Goal: Task Accomplishment & Management: Use online tool/utility

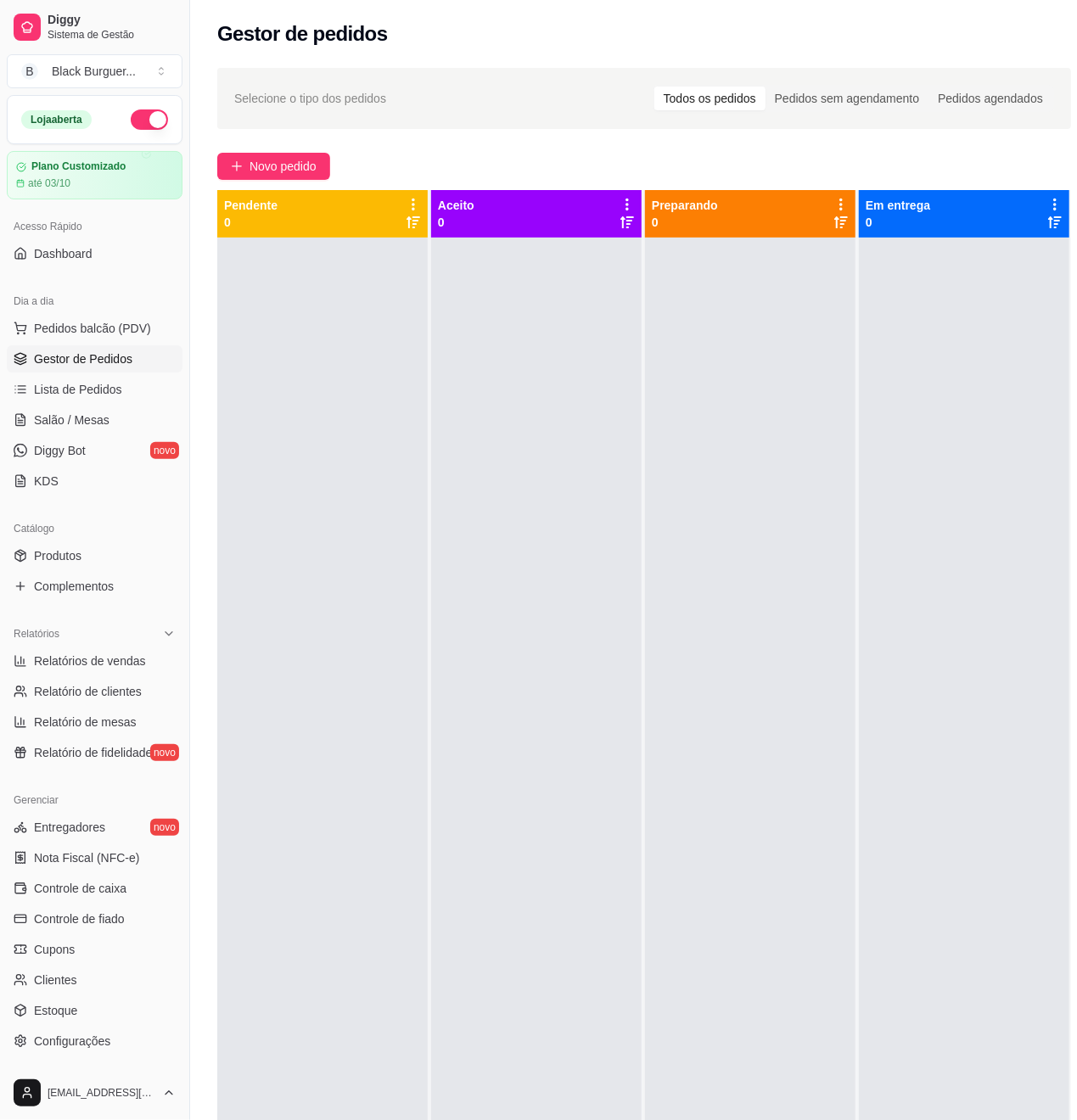
click at [316, 171] on span "Novo pedido" at bounding box center [283, 166] width 67 height 18
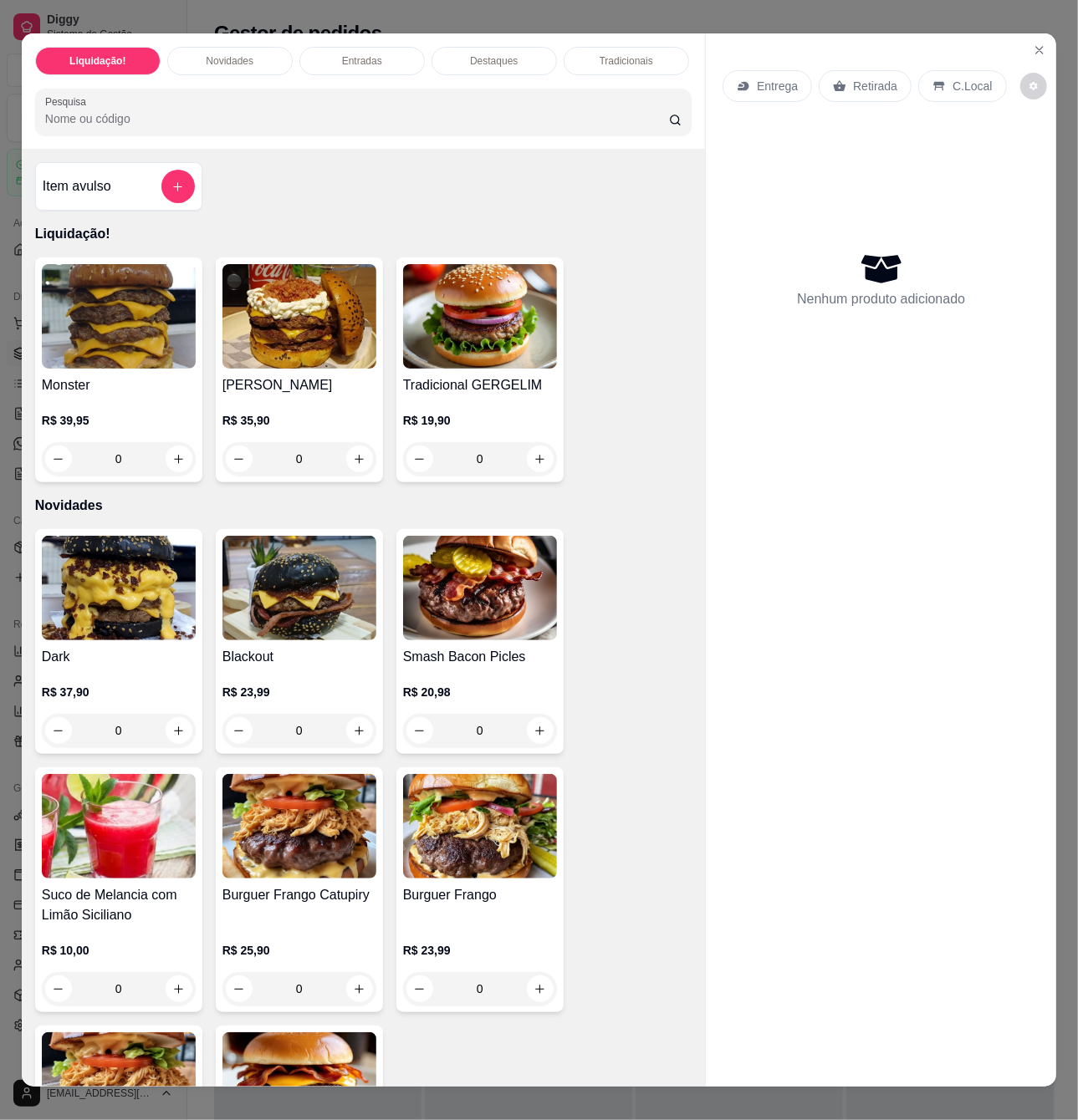
click at [353, 746] on div "0" at bounding box center [299, 730] width 154 height 33
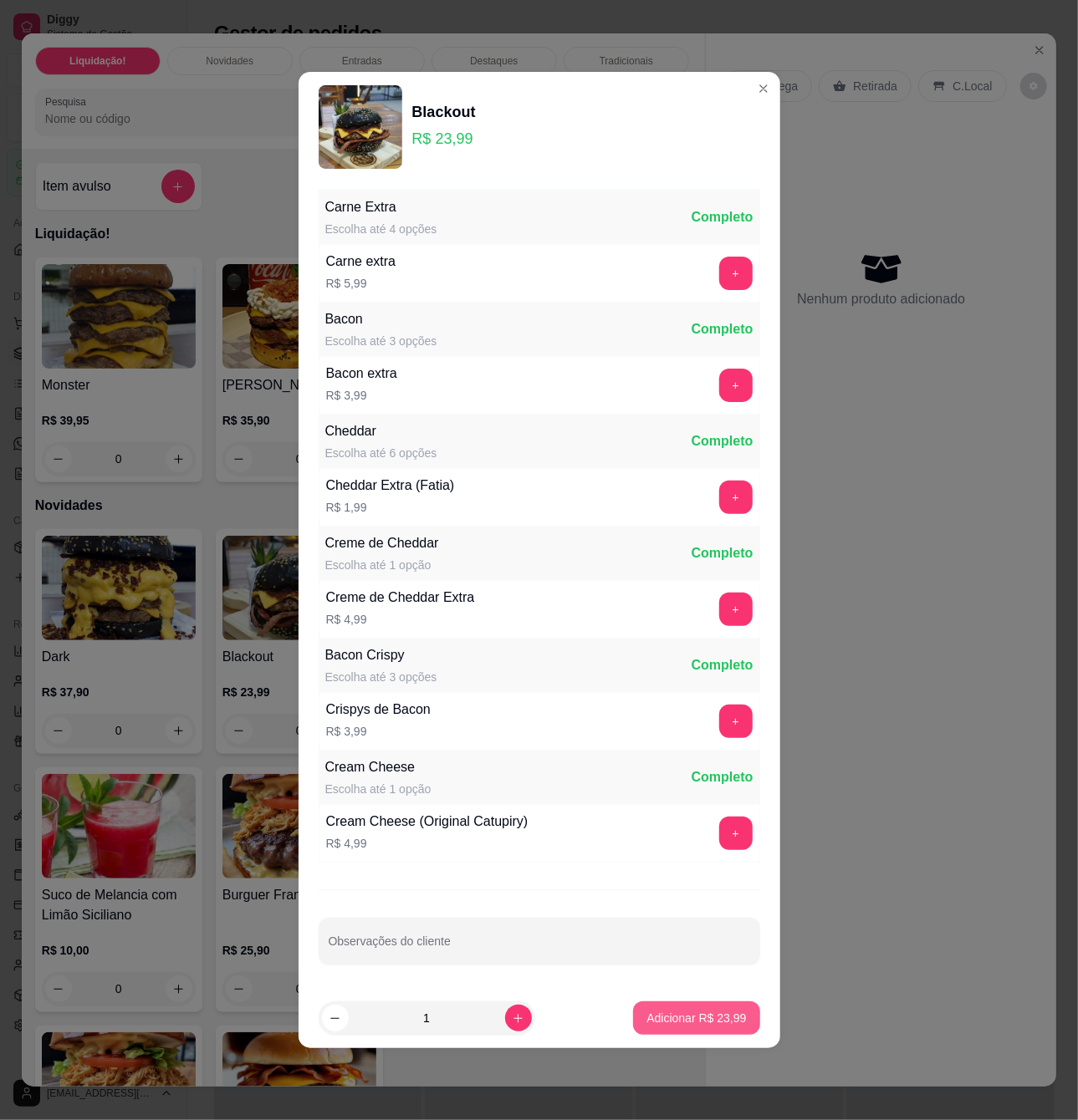
click at [706, 1024] on p "Adicionar R$ 23,99" at bounding box center [696, 1018] width 99 height 16
type input "1"
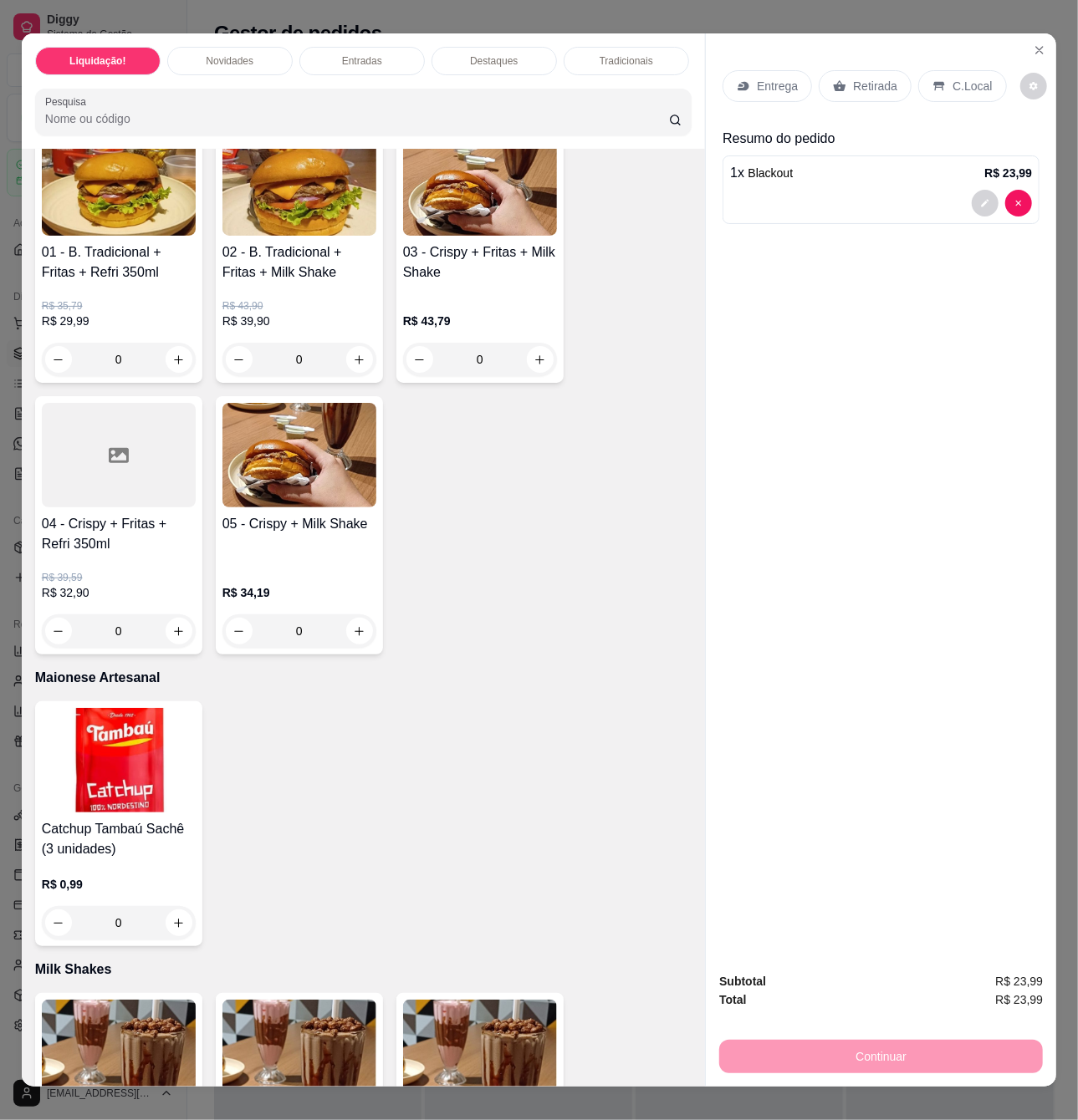
scroll to position [3567, 0]
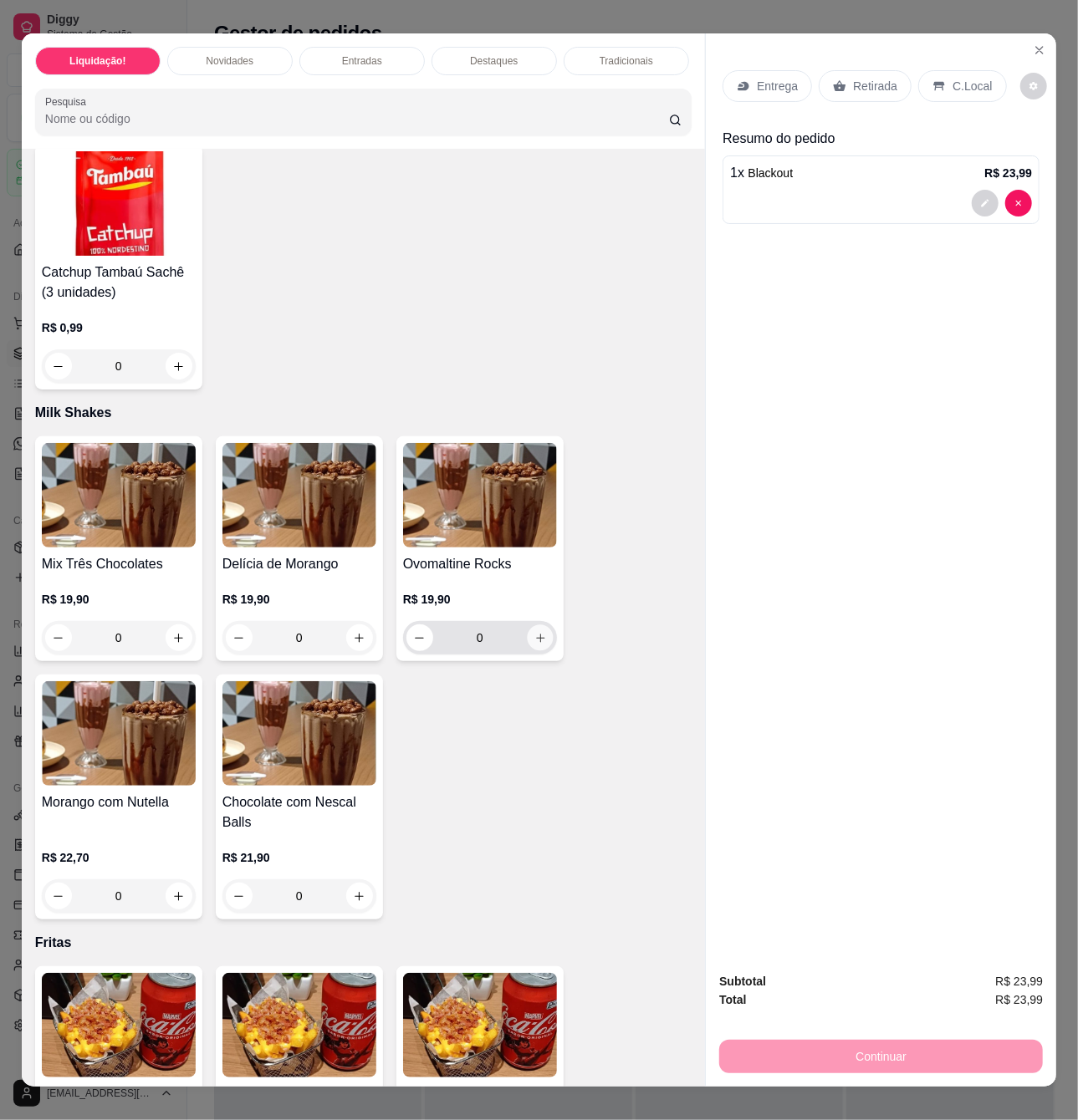
click at [535, 645] on icon "increase-product-quantity" at bounding box center [541, 638] width 13 height 13
type input "1"
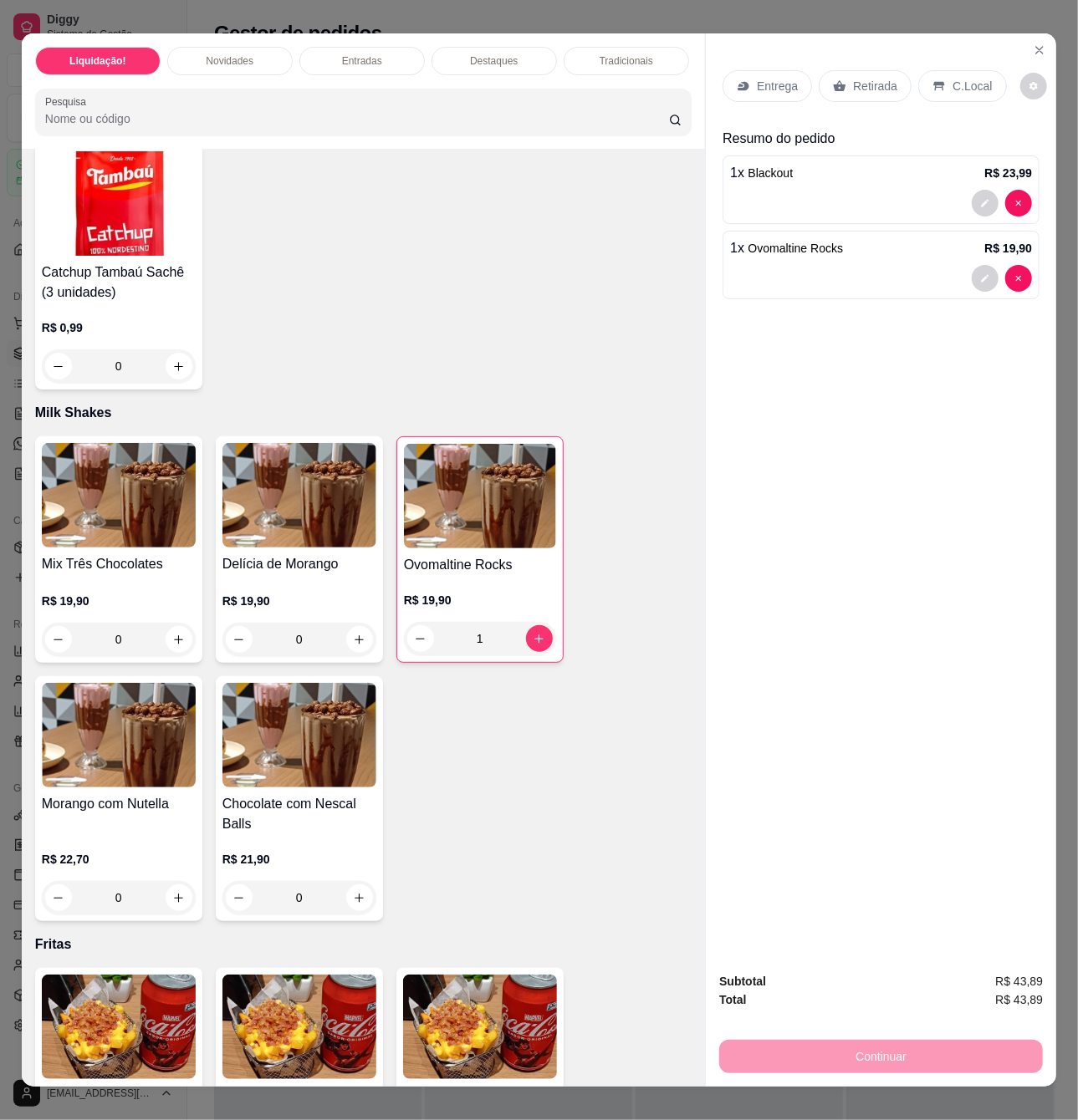
click at [785, 78] on p "Entrega" at bounding box center [777, 86] width 41 height 16
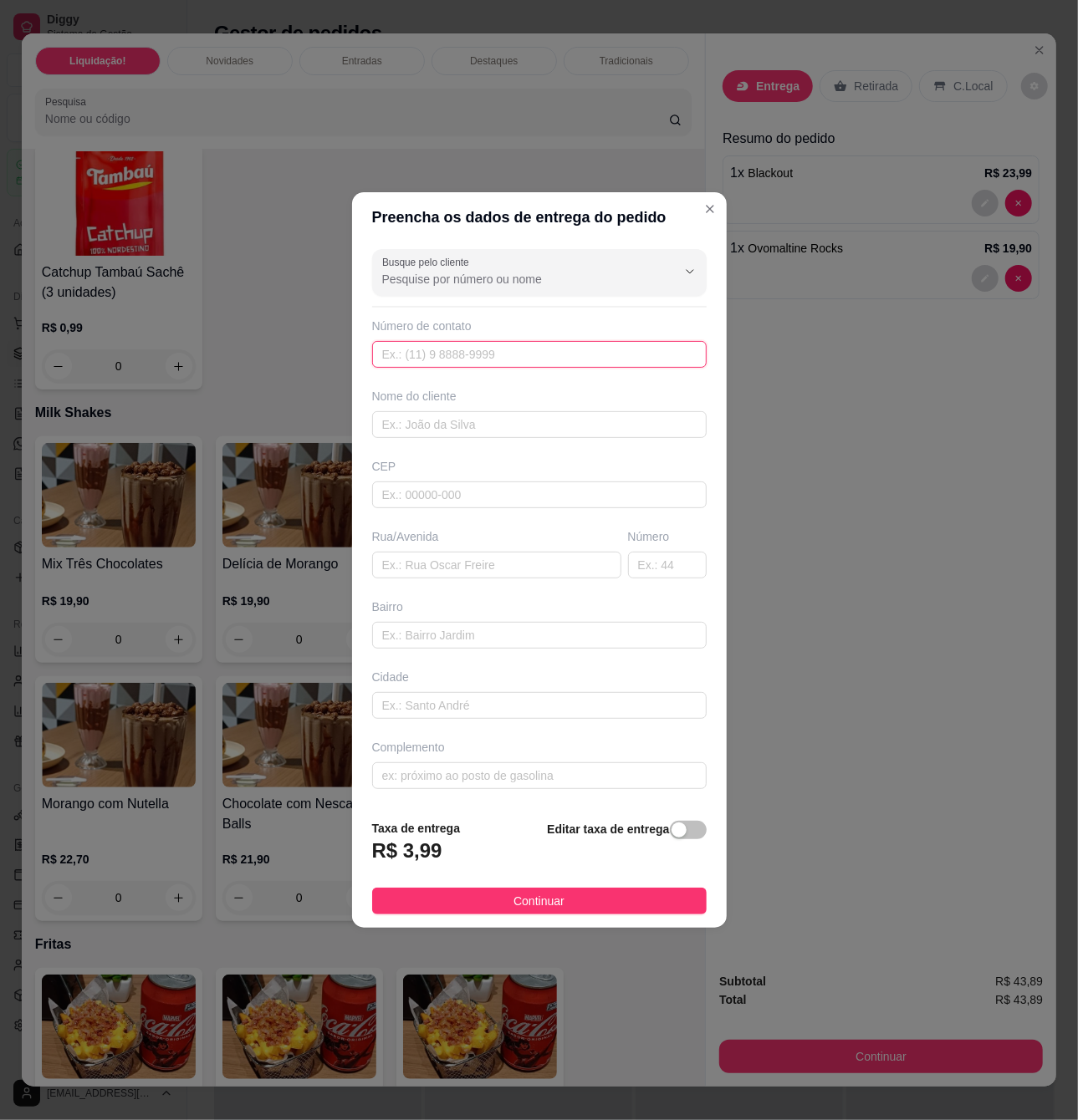
click at [462, 355] on input "text" at bounding box center [540, 354] width 335 height 27
type input "[PHONE_NUMBER]"
click at [436, 427] on input "text" at bounding box center [540, 425] width 335 height 27
type input "t"
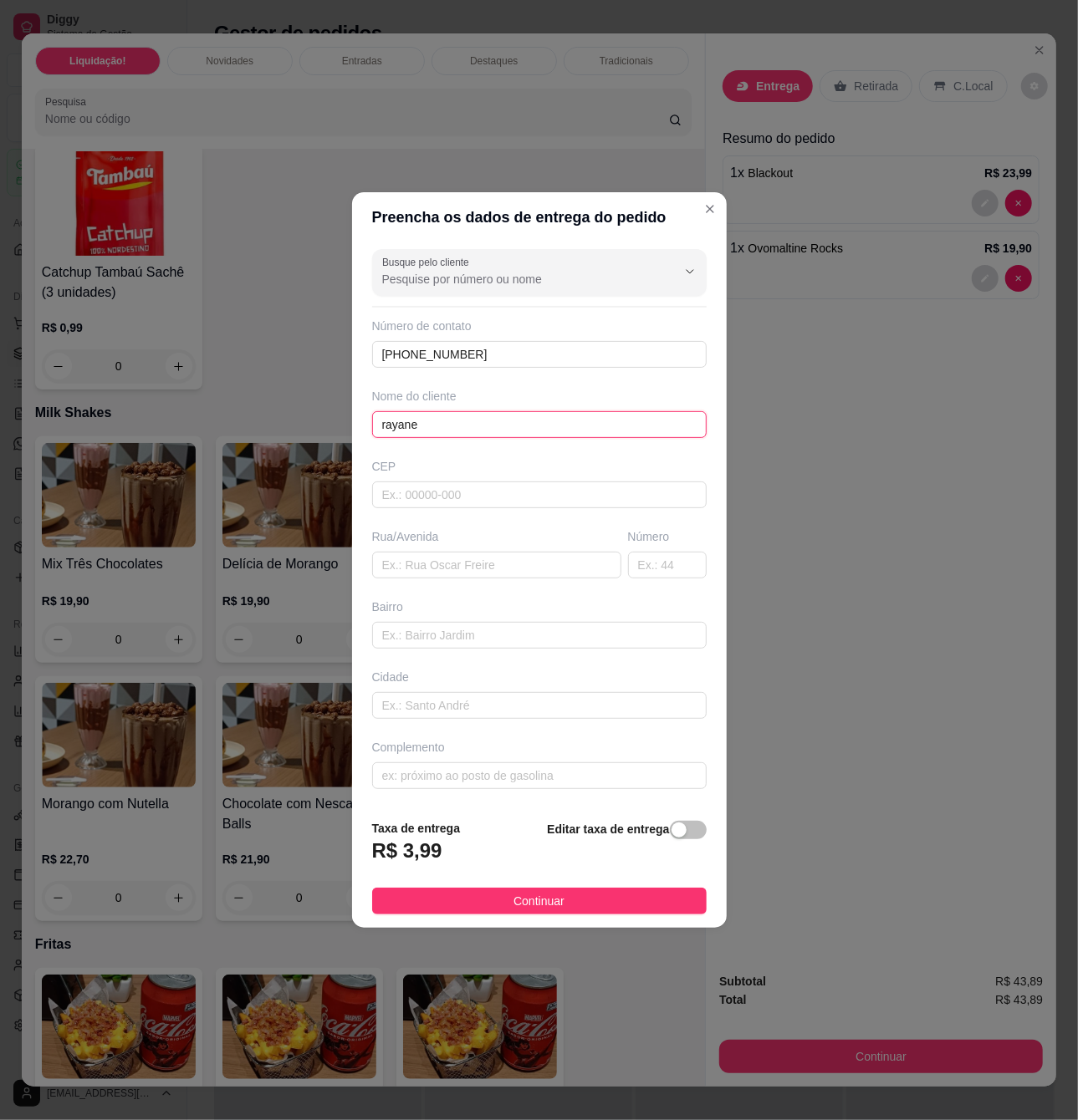
type input "rayane"
click at [676, 783] on input "text" at bounding box center [540, 776] width 335 height 27
paste input "[STREET_ADDRESS][PERSON_NAME]"
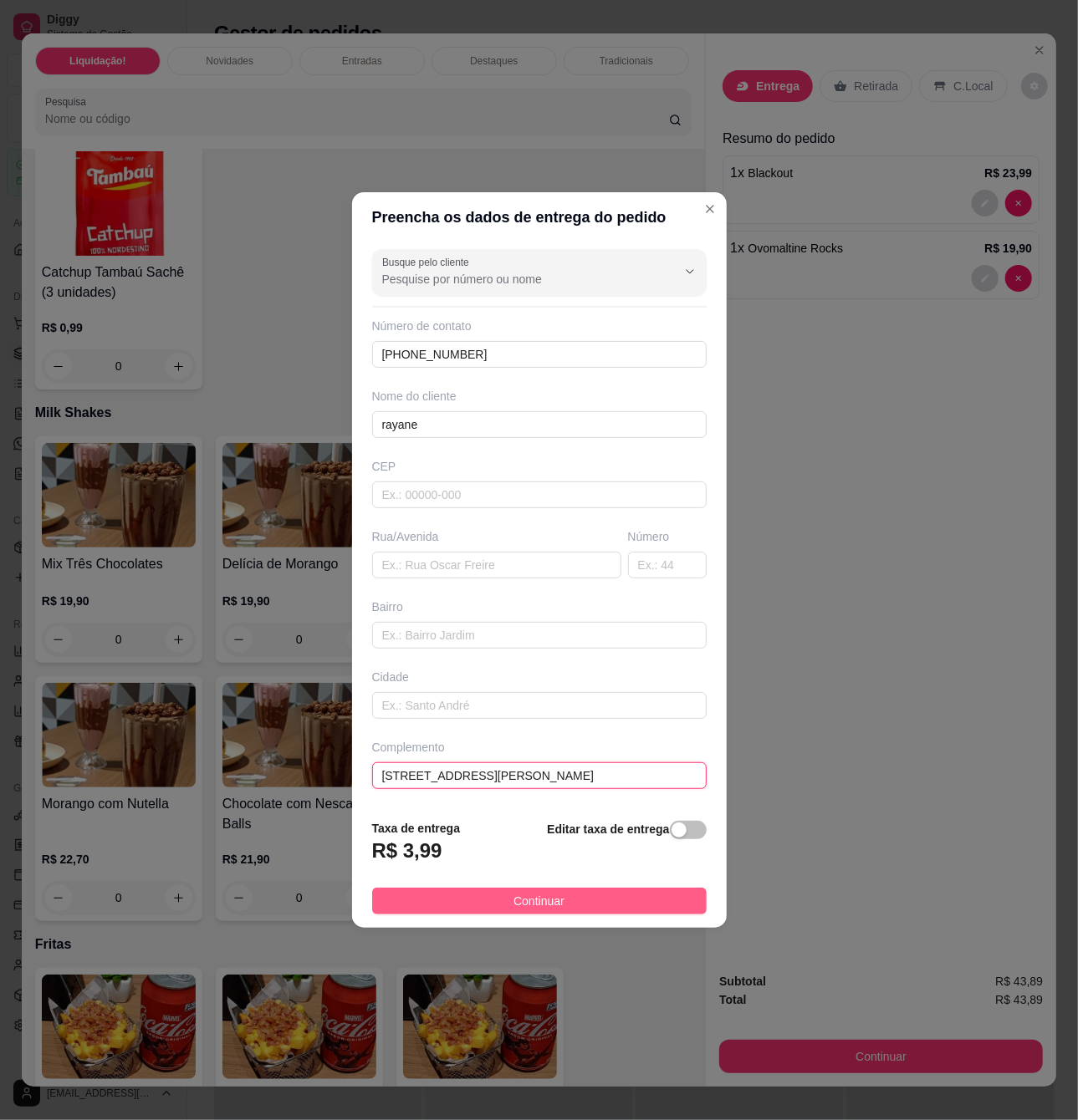
type input "[STREET_ADDRESS][PERSON_NAME]"
click at [532, 908] on span "Continuar" at bounding box center [539, 901] width 51 height 18
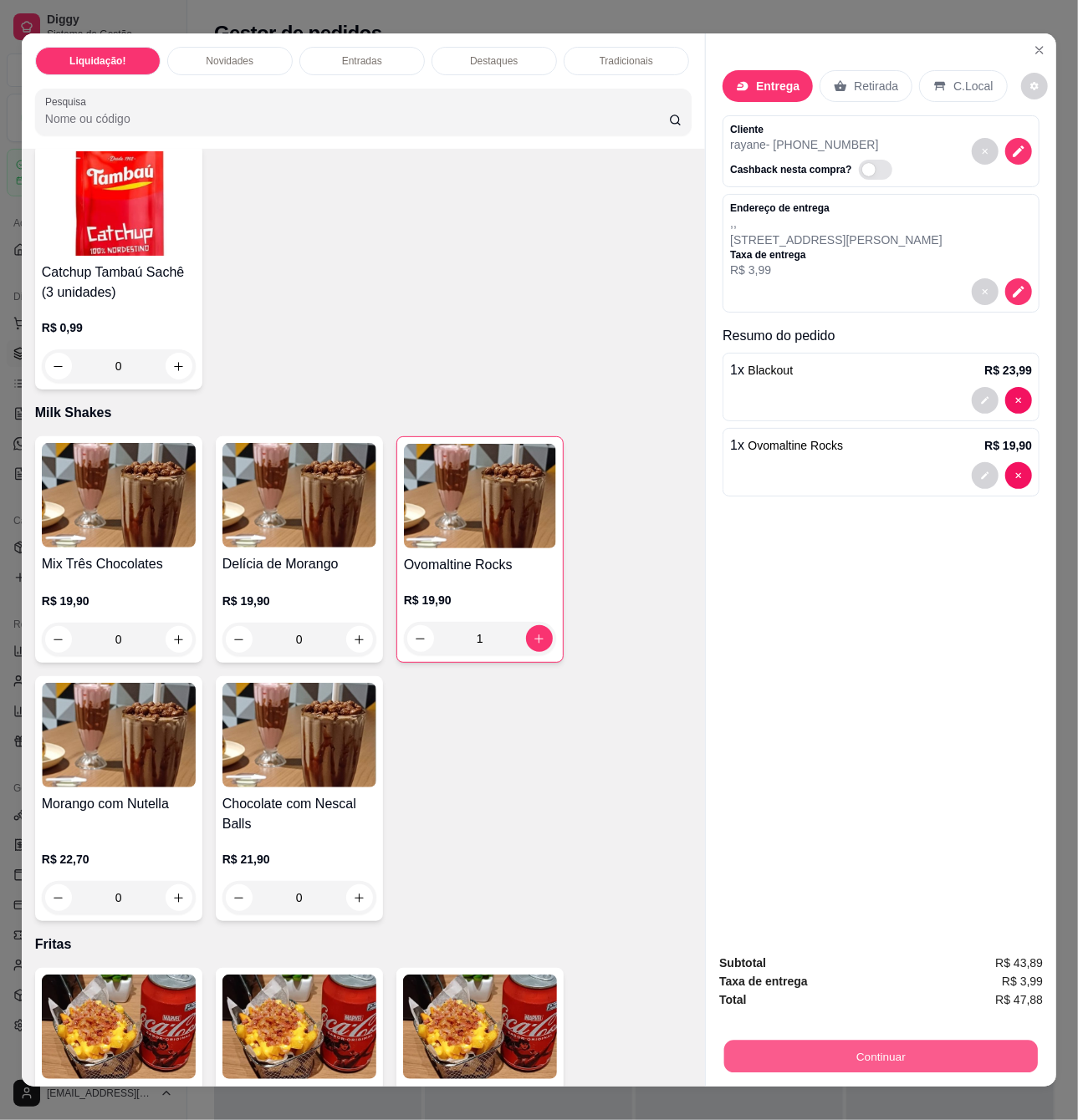
click at [894, 1041] on button "Continuar" at bounding box center [881, 1057] width 314 height 33
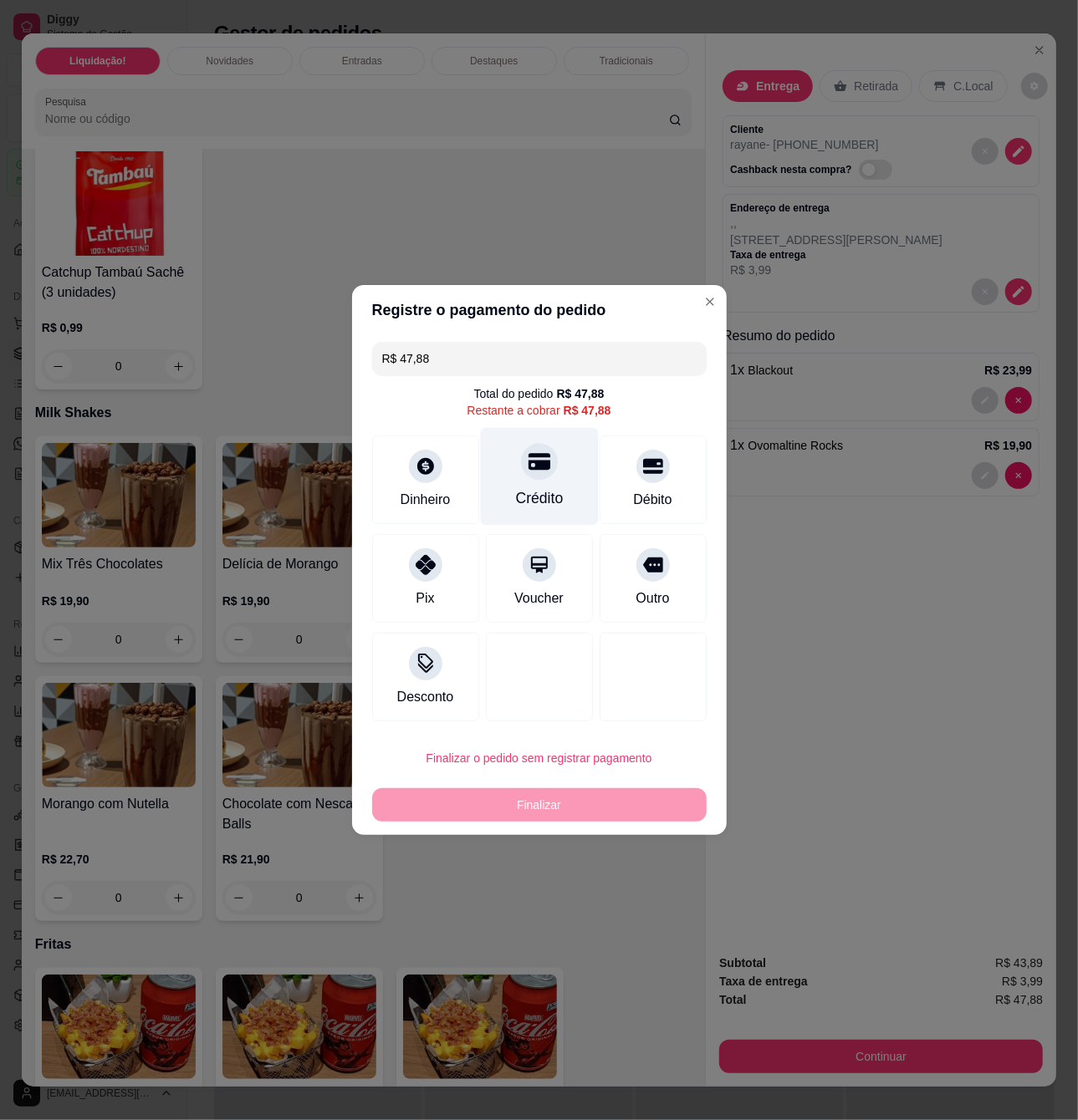
click at [561, 479] on div "Crédito" at bounding box center [539, 477] width 118 height 98
type input "R$ 0,00"
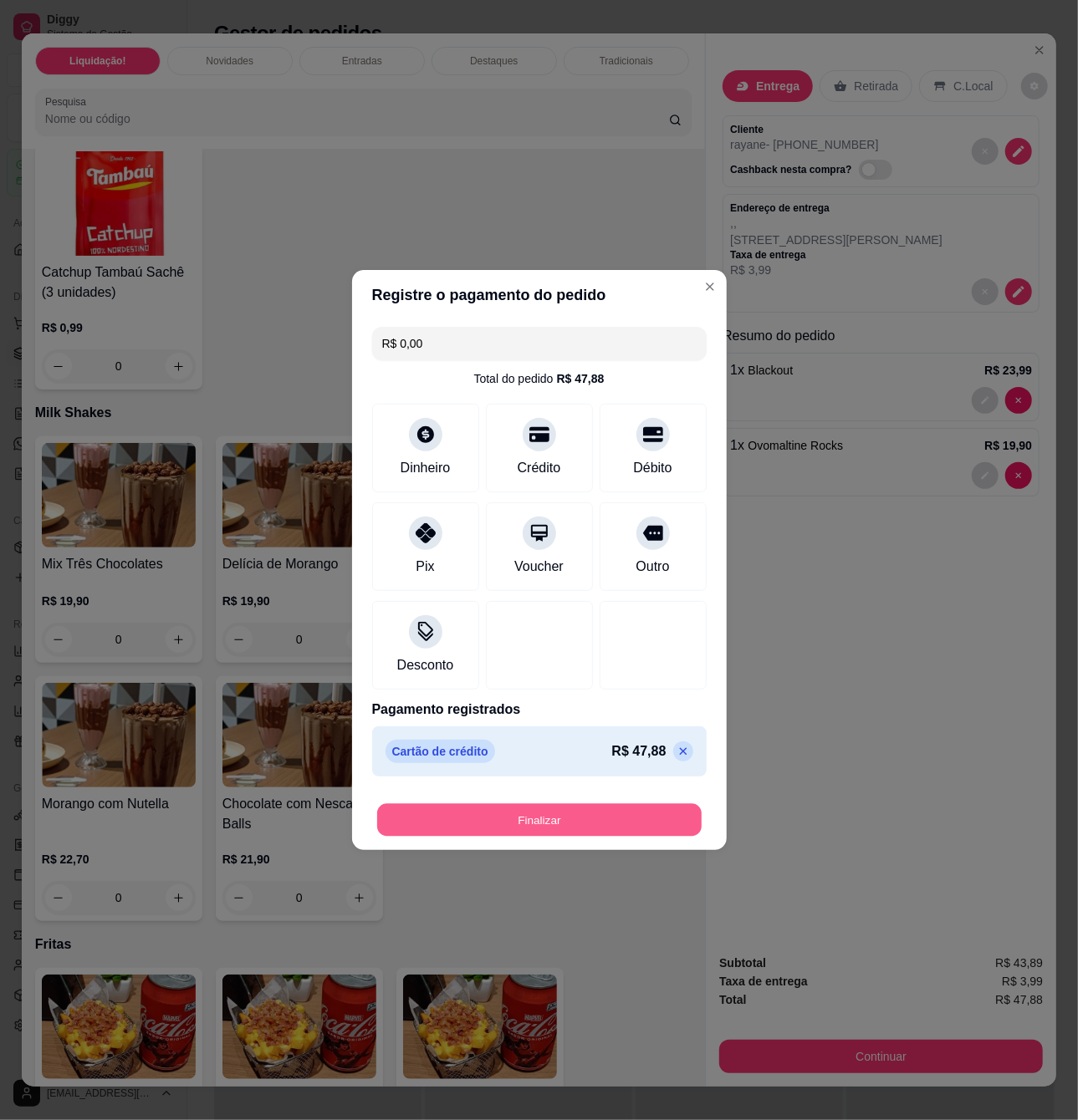
click at [607, 813] on button "Finalizar" at bounding box center [539, 821] width 325 height 33
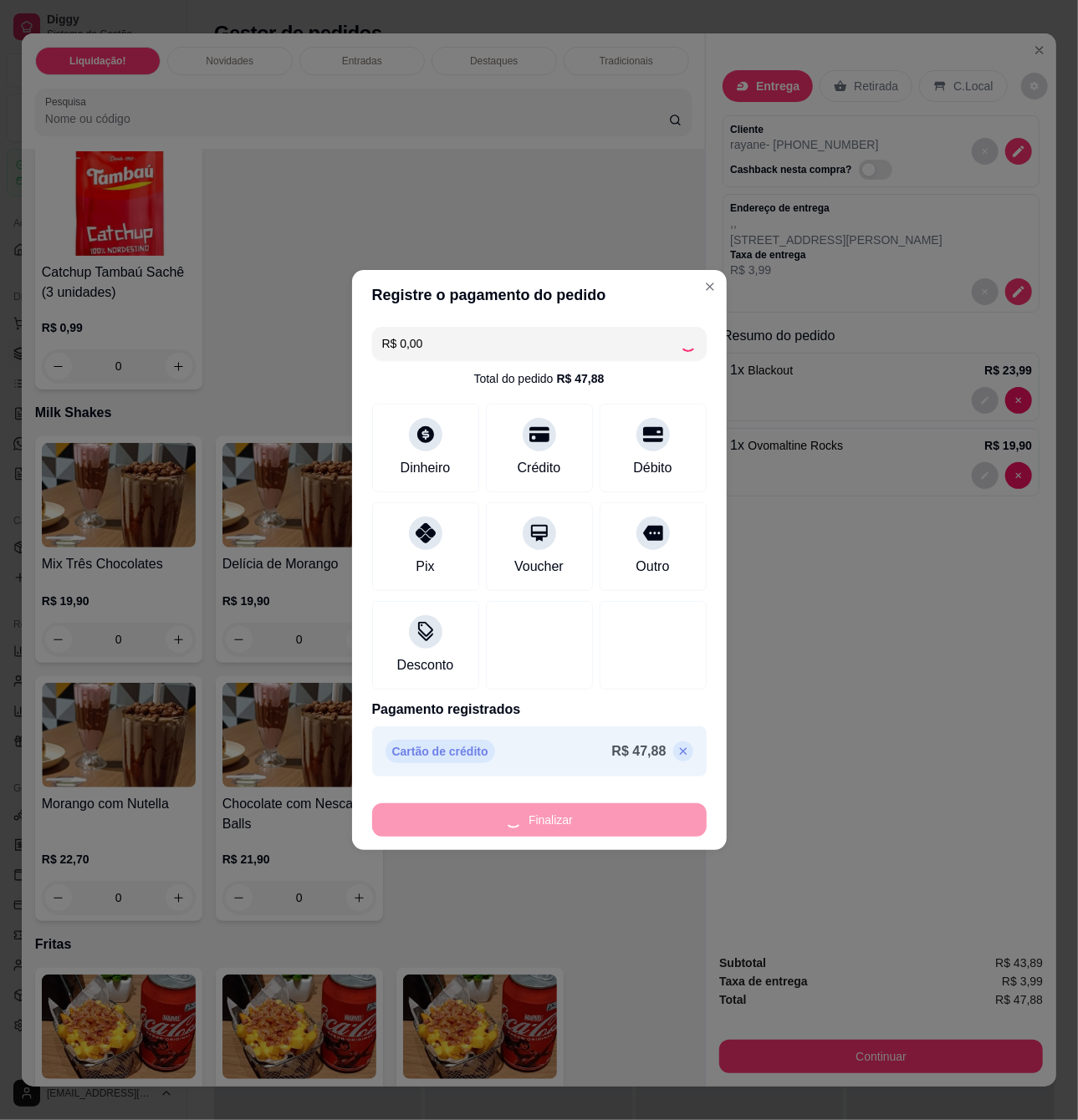
type input "0"
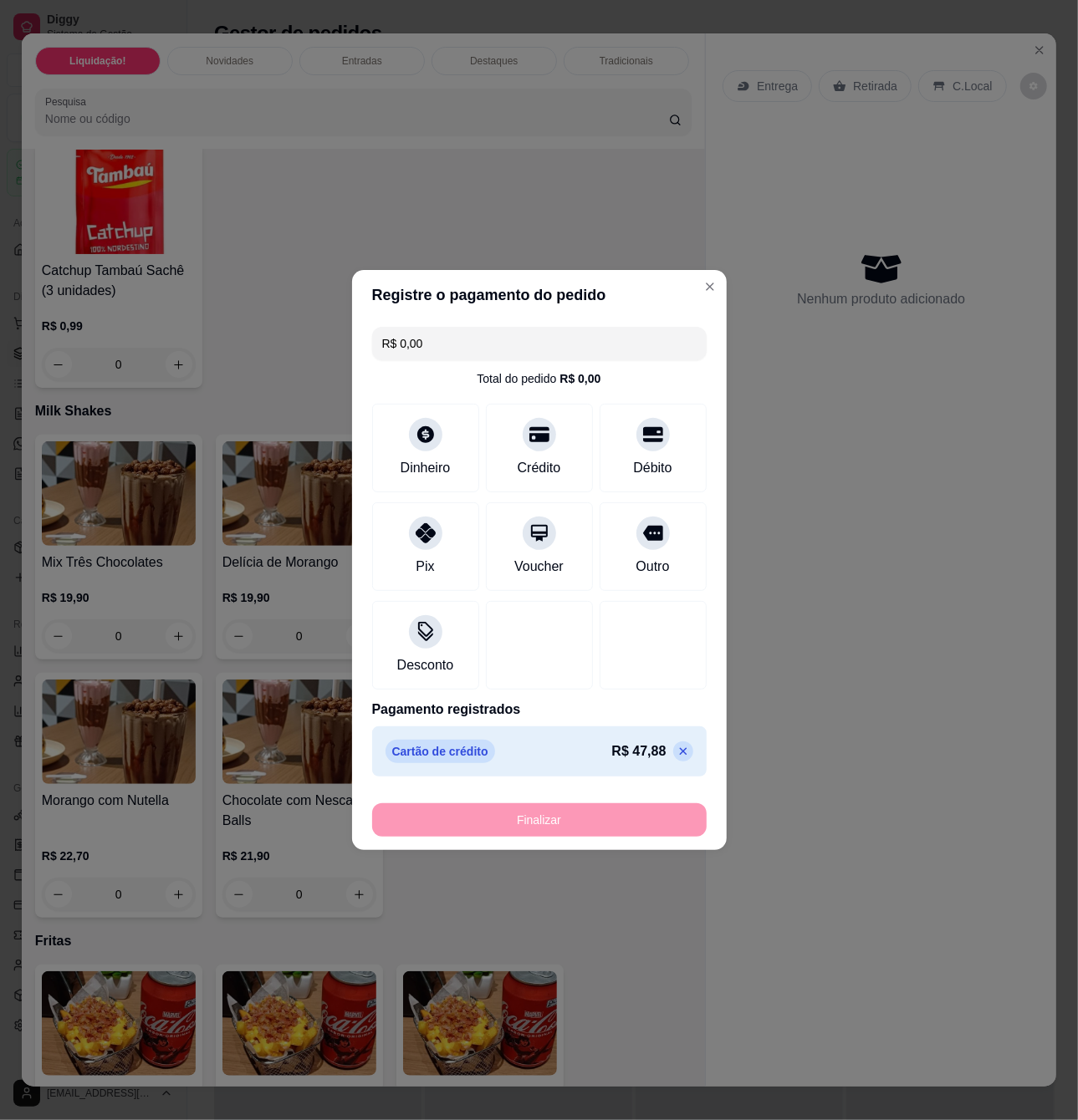
type input "-R$ 47,88"
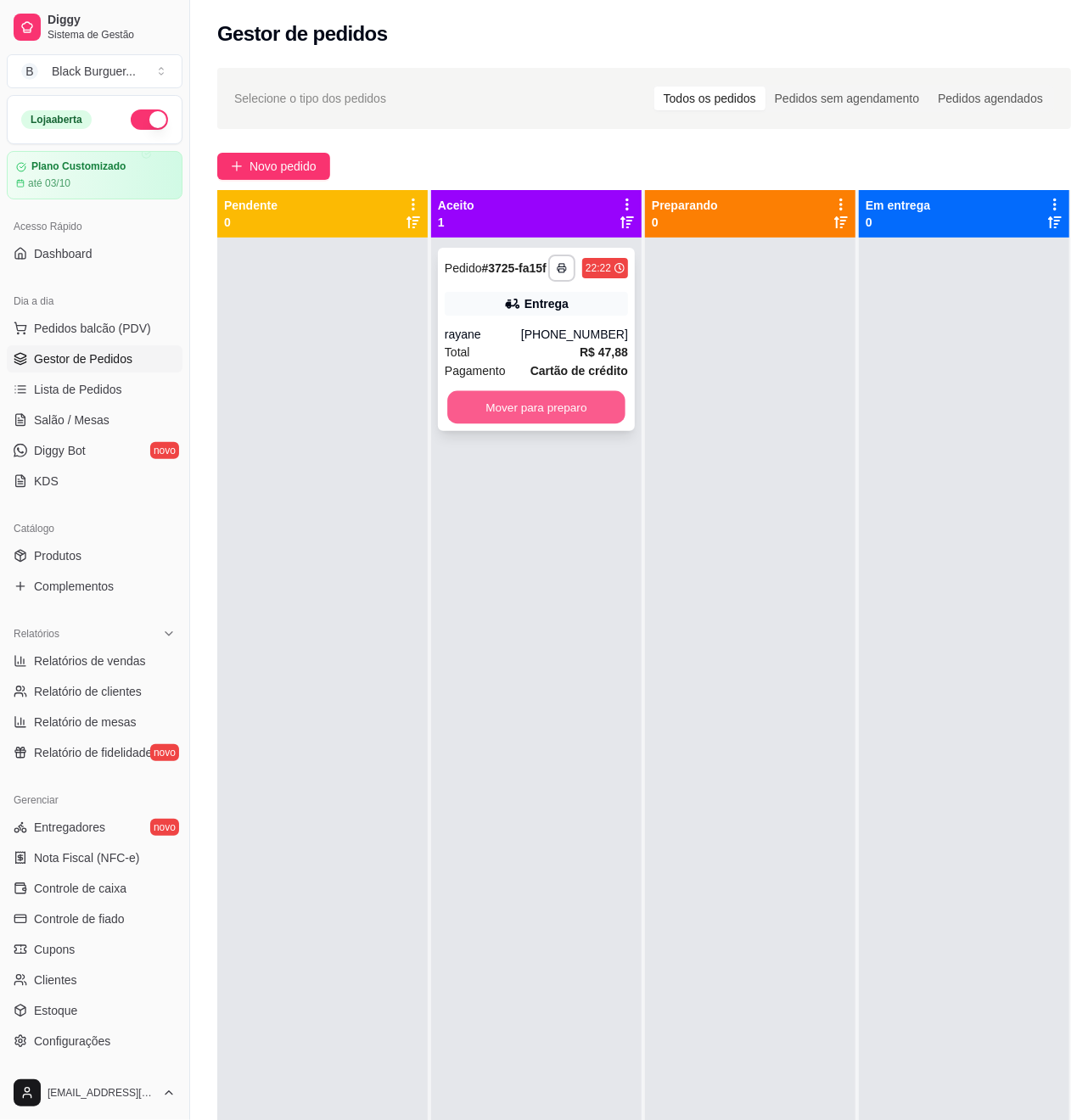
click at [581, 404] on button "Mover para preparo" at bounding box center [536, 407] width 178 height 33
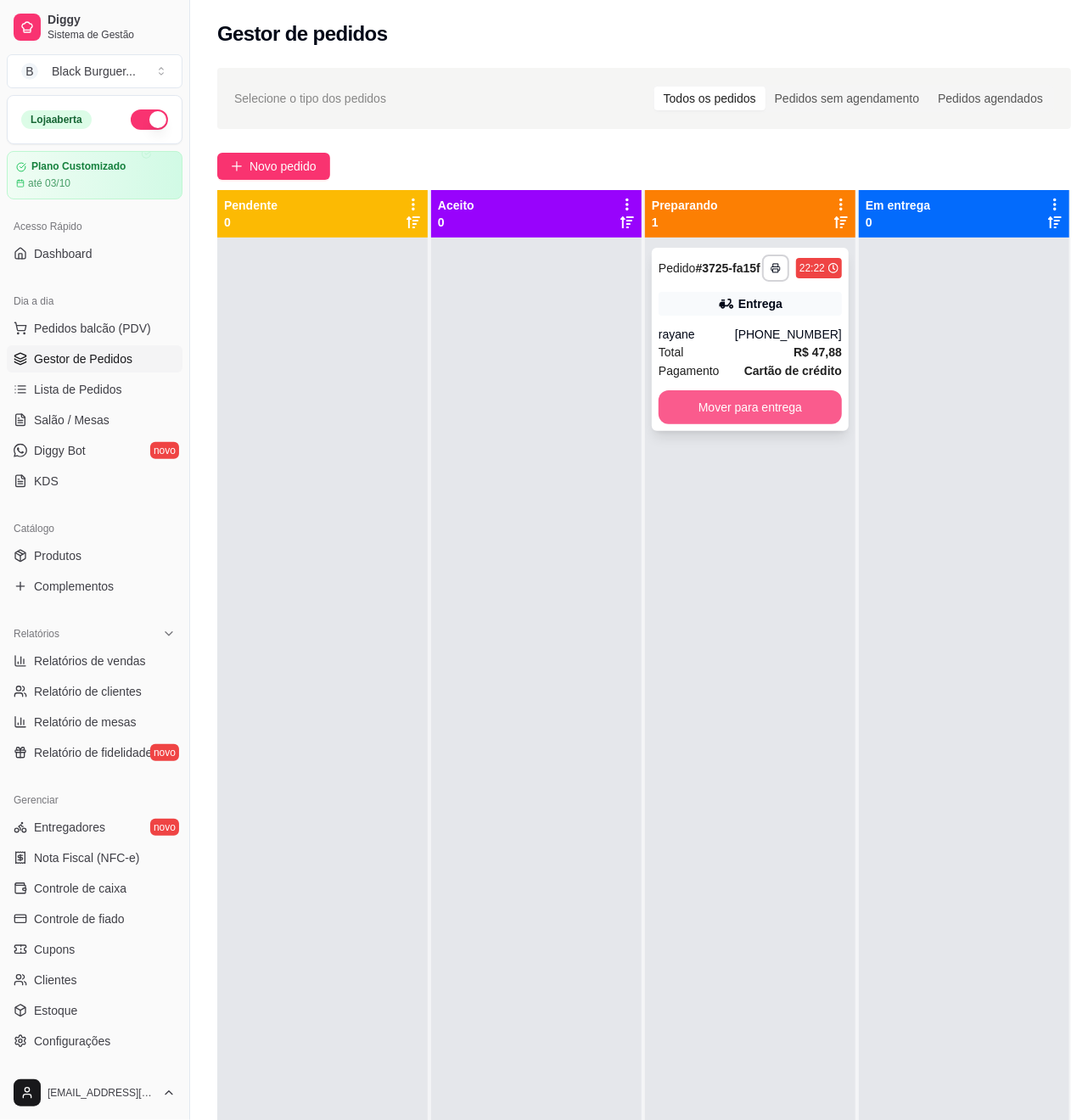
click at [725, 399] on button "Mover para entrega" at bounding box center [750, 406] width 183 height 34
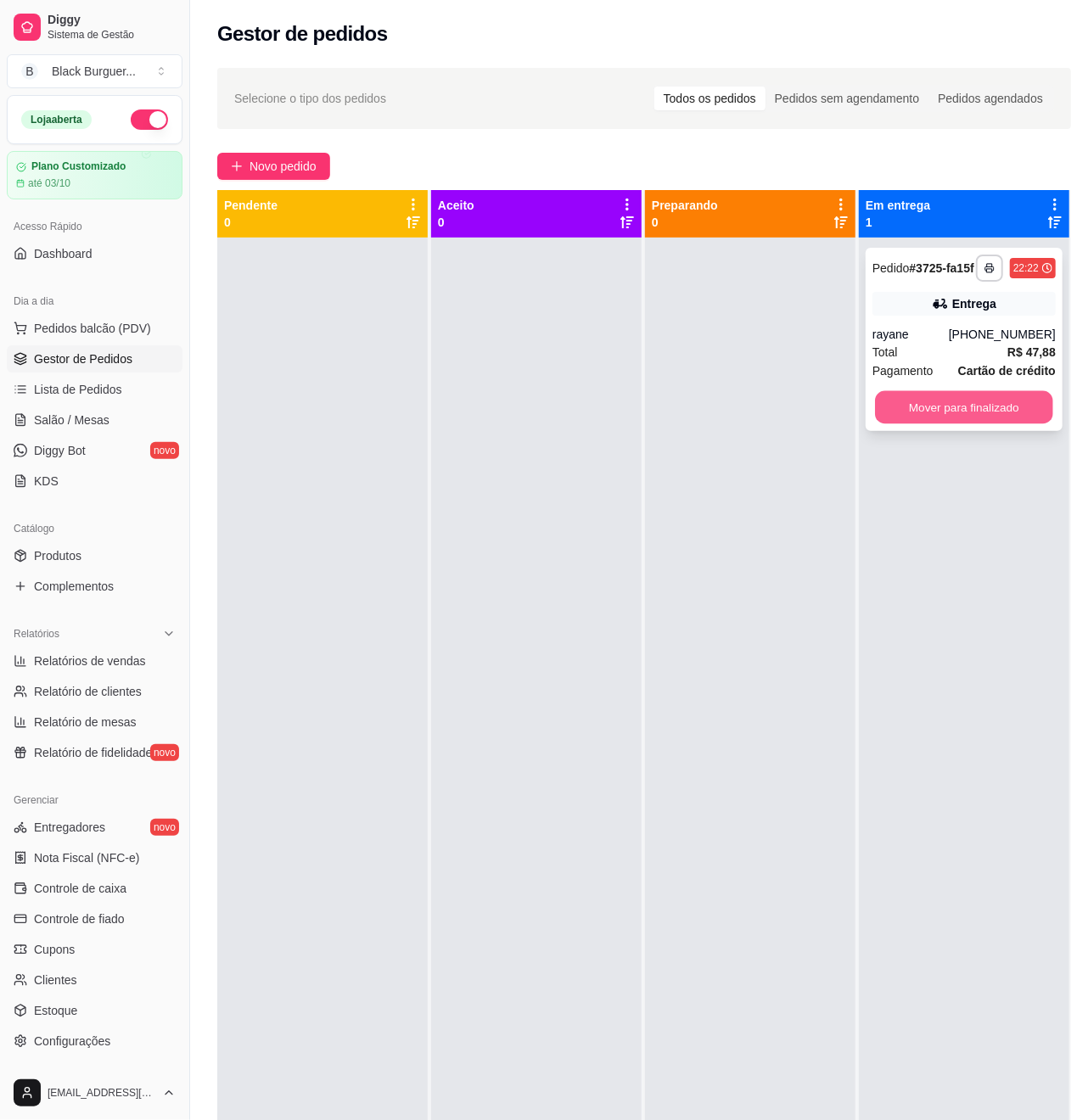
click at [1012, 421] on button "Mover para finalizado" at bounding box center [964, 407] width 178 height 33
